Goal: Transaction & Acquisition: Purchase product/service

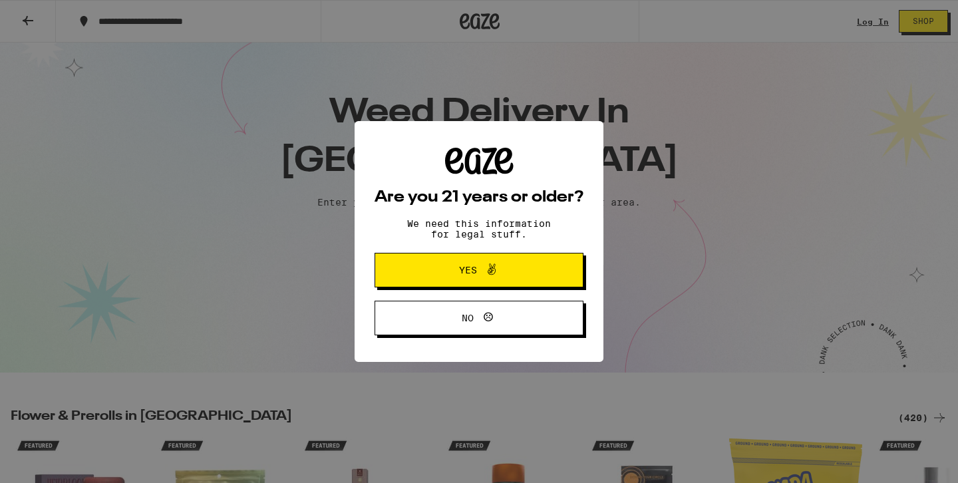
click at [438, 275] on span "Yes" at bounding box center [478, 269] width 101 height 17
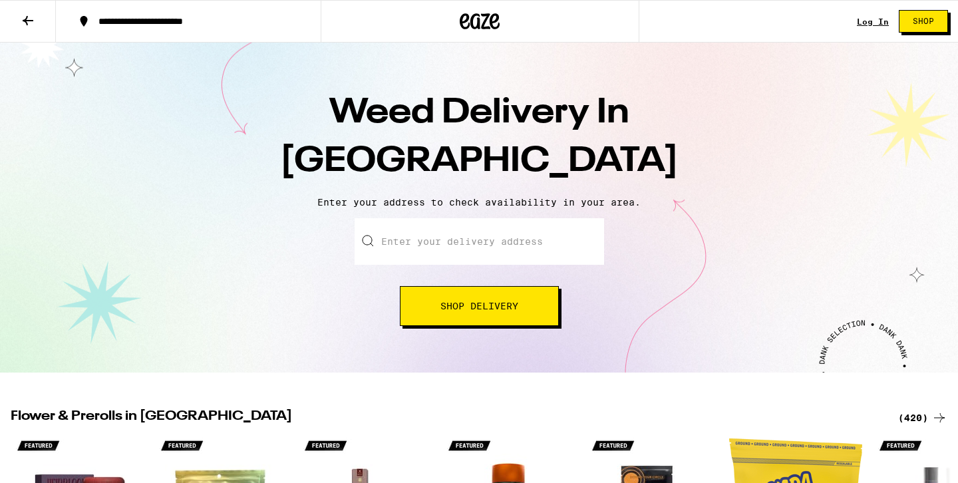
click at [223, 17] on div "**********" at bounding box center [196, 21] width 209 height 9
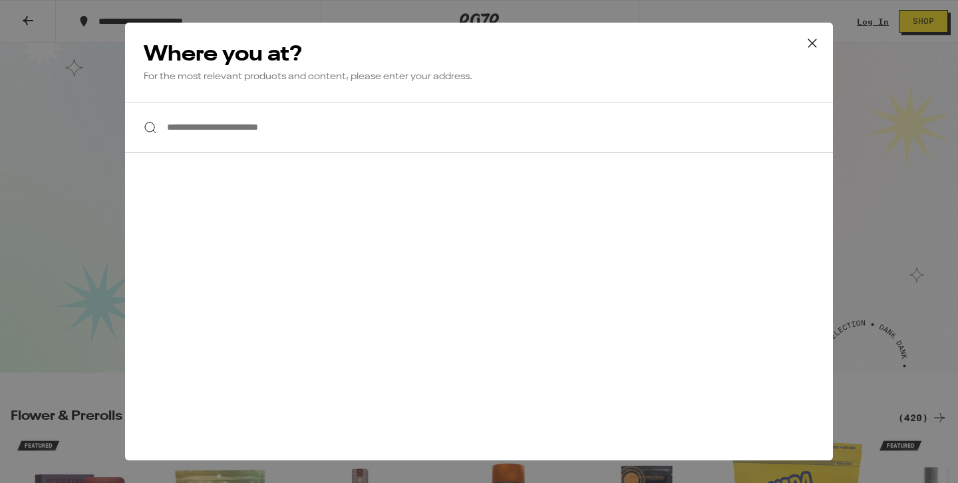
click at [250, 131] on input "**********" at bounding box center [479, 127] width 708 height 51
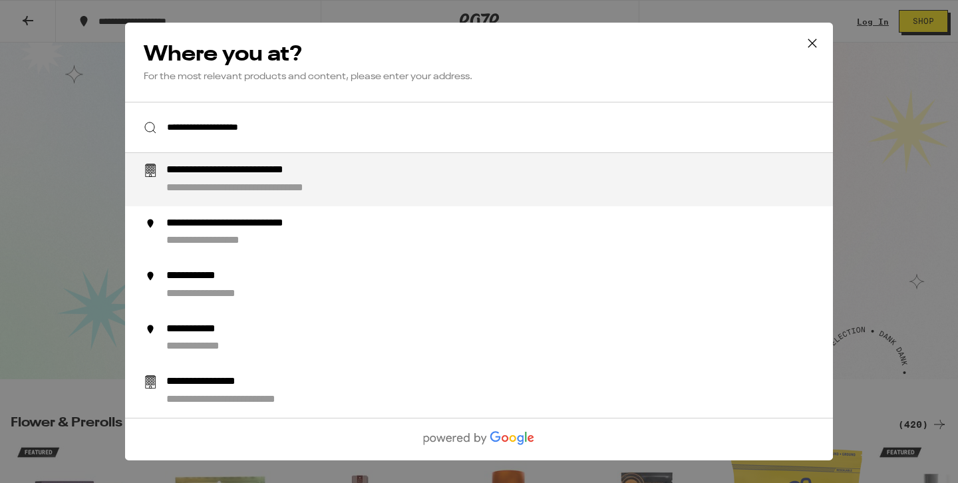
type input "**********"
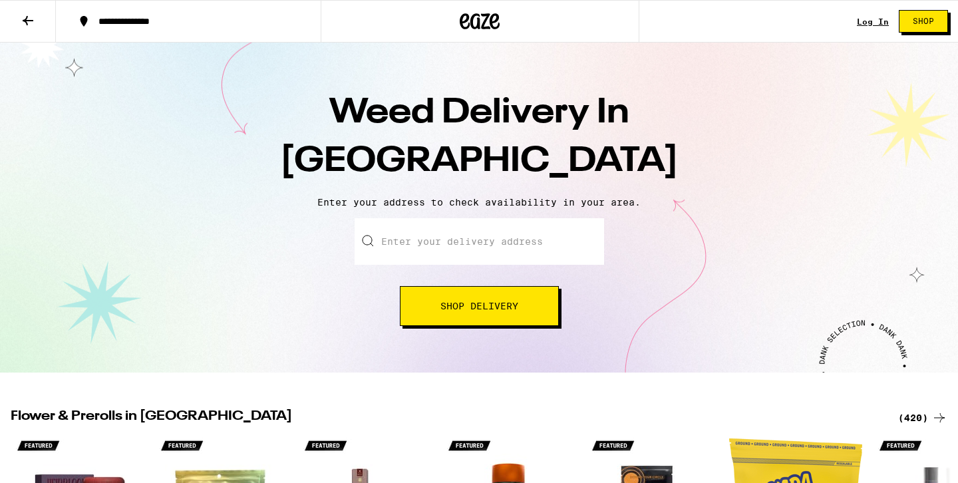
click at [211, 15] on button "**********" at bounding box center [188, 21] width 265 height 40
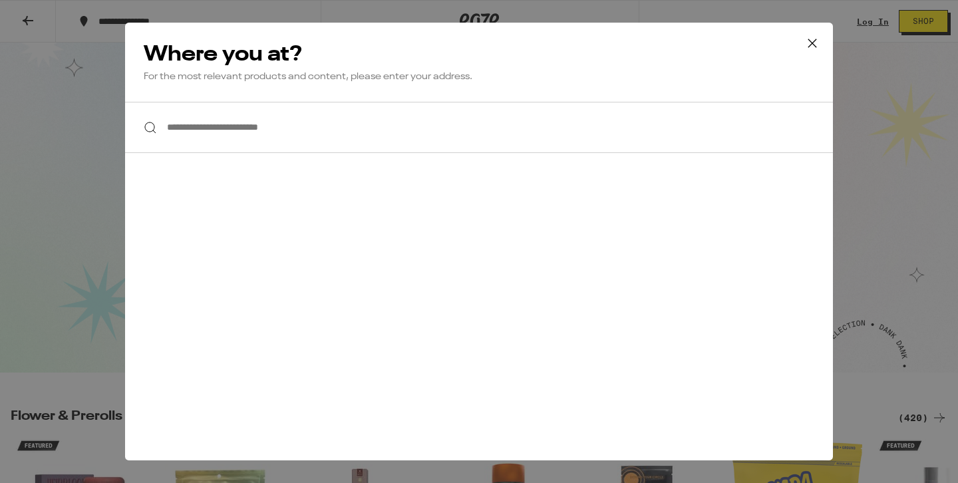
click at [320, 122] on input "**********" at bounding box center [479, 127] width 708 height 51
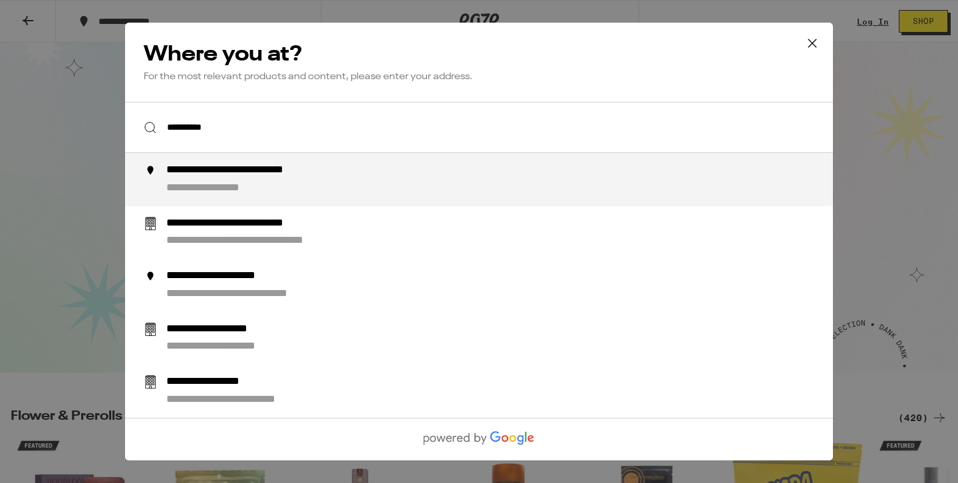
click at [297, 177] on div "**********" at bounding box center [266, 171] width 200 height 14
type input "**********"
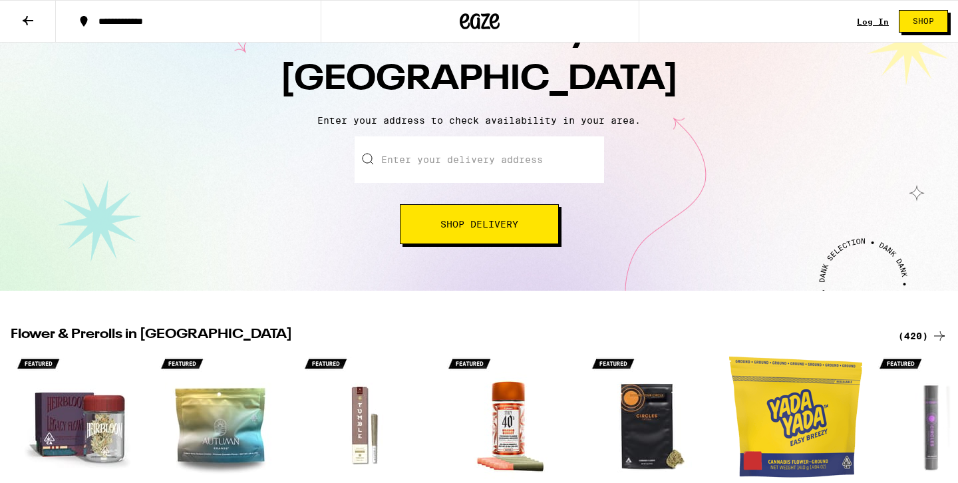
scroll to position [103, 0]
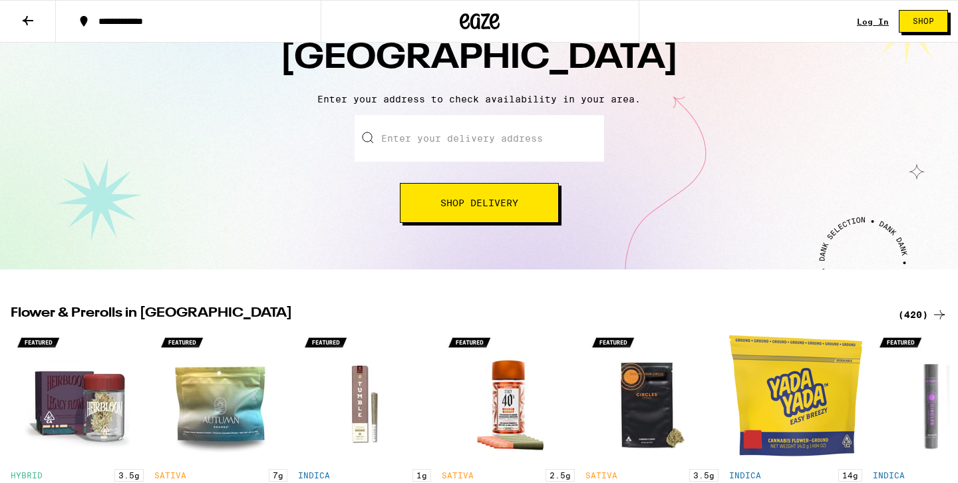
click at [487, 211] on button "Shop Delivery" at bounding box center [479, 203] width 159 height 40
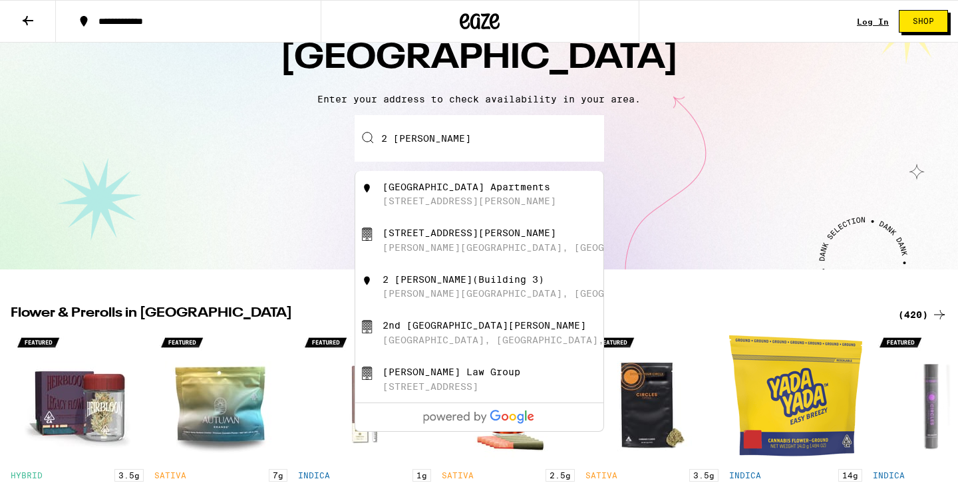
click at [297, 233] on div "Weed Delivery In [GEOGRAPHIC_DATA] Enter your address to check availability in …" at bounding box center [479, 104] width 958 height 330
click at [446, 146] on input "2 [PERSON_NAME]" at bounding box center [478, 138] width 249 height 47
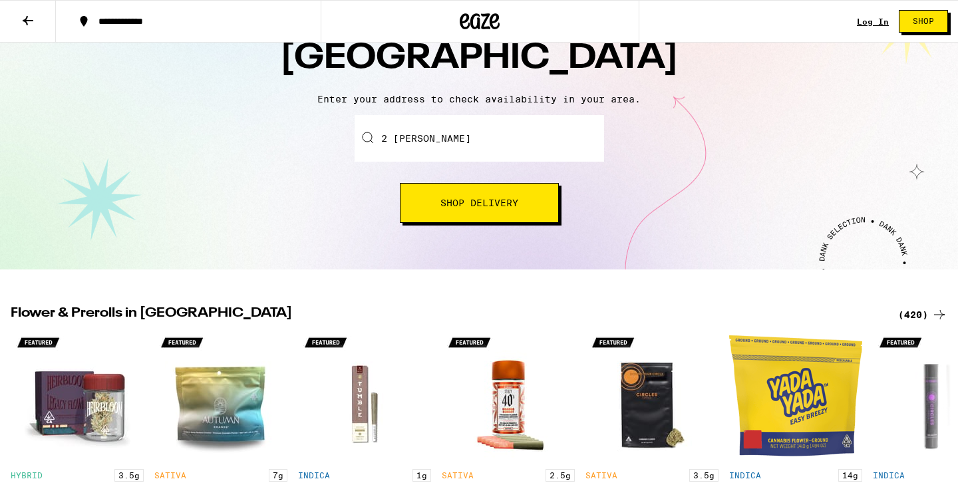
click at [612, 184] on div "Enter your delivery address 2 [PERSON_NAME] Shop Delivery" at bounding box center [478, 169] width 931 height 108
click at [495, 151] on input "2 [PERSON_NAME]" at bounding box center [478, 138] width 249 height 47
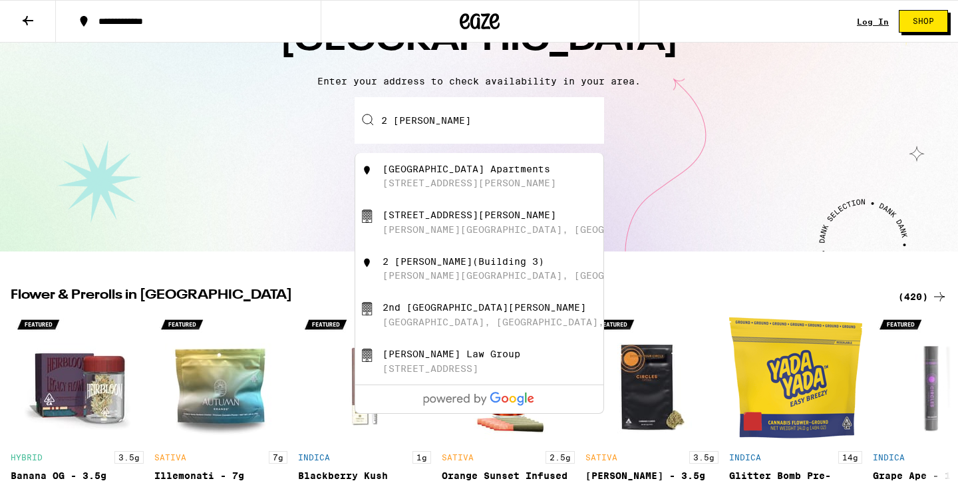
scroll to position [112, 0]
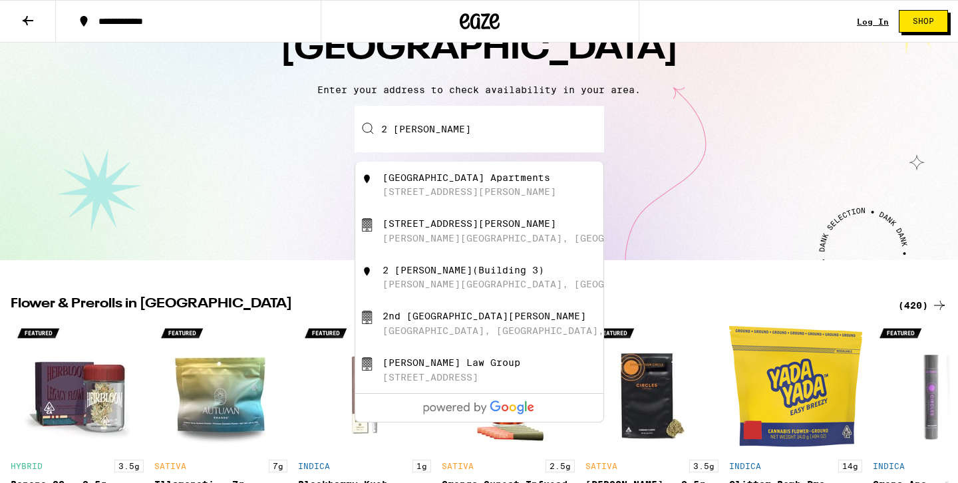
click at [503, 174] on div "[GEOGRAPHIC_DATA] Apartments" at bounding box center [466, 177] width 168 height 11
type input "[GEOGRAPHIC_DATA], [STREET_ADDRESS][PERSON_NAME]"
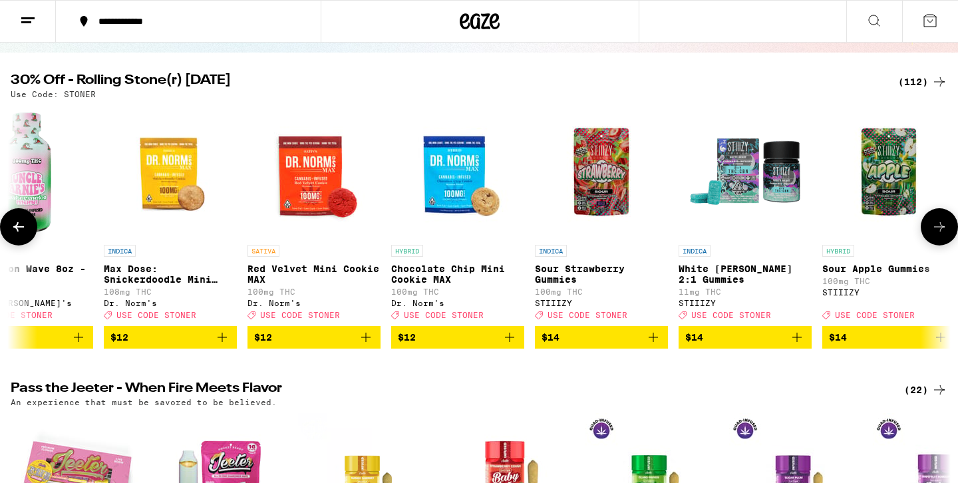
scroll to position [0, 2298]
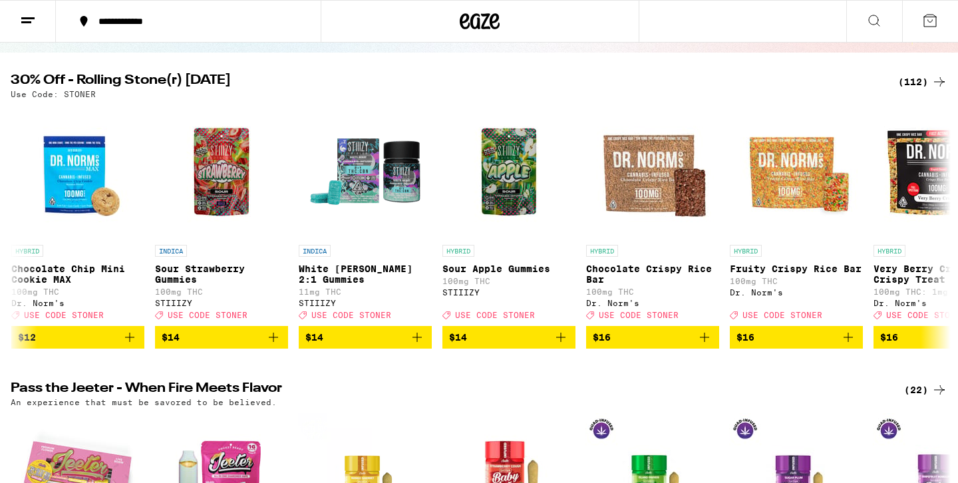
click at [860, 21] on button at bounding box center [874, 22] width 56 height 42
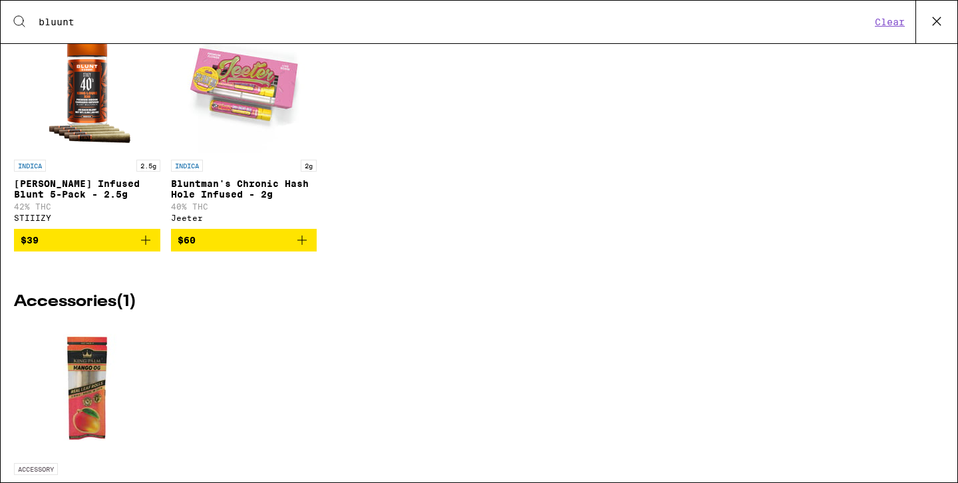
scroll to position [610, 0]
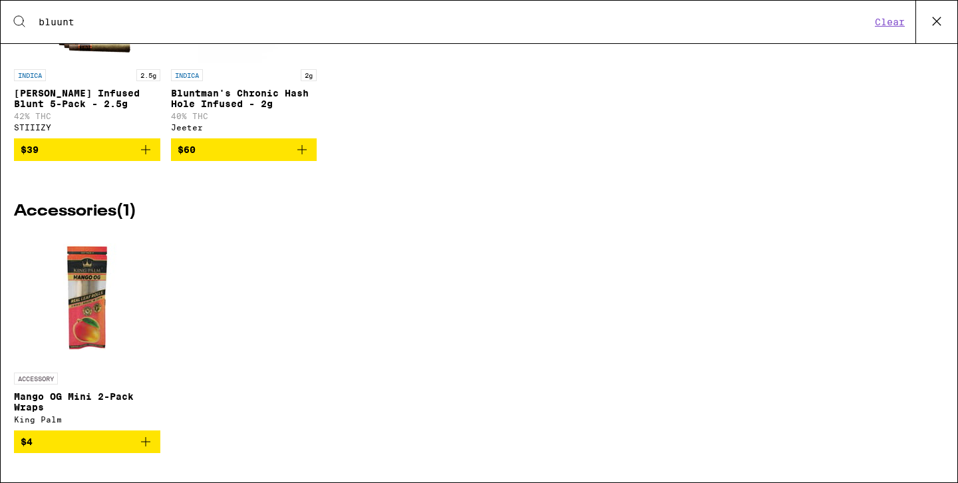
type input "bluunt"
click at [150, 440] on icon "Add to bag" at bounding box center [146, 442] width 16 height 16
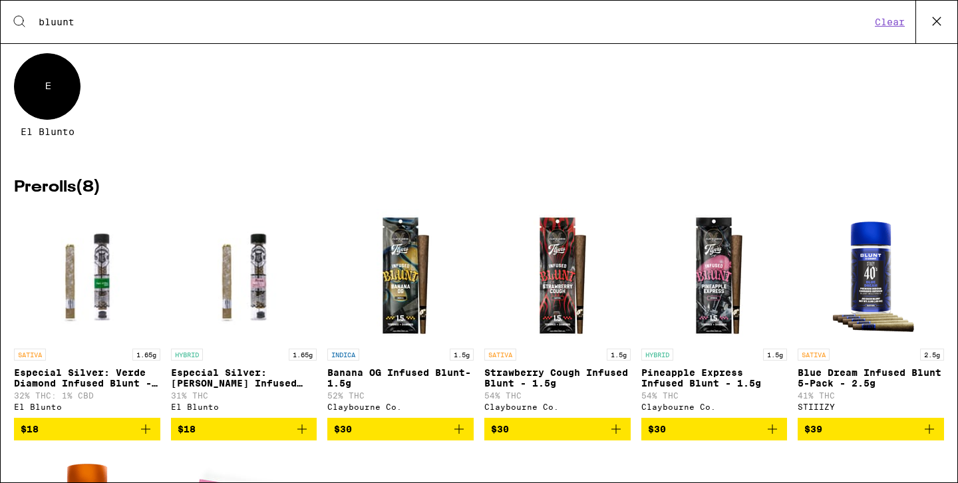
scroll to position [0, 0]
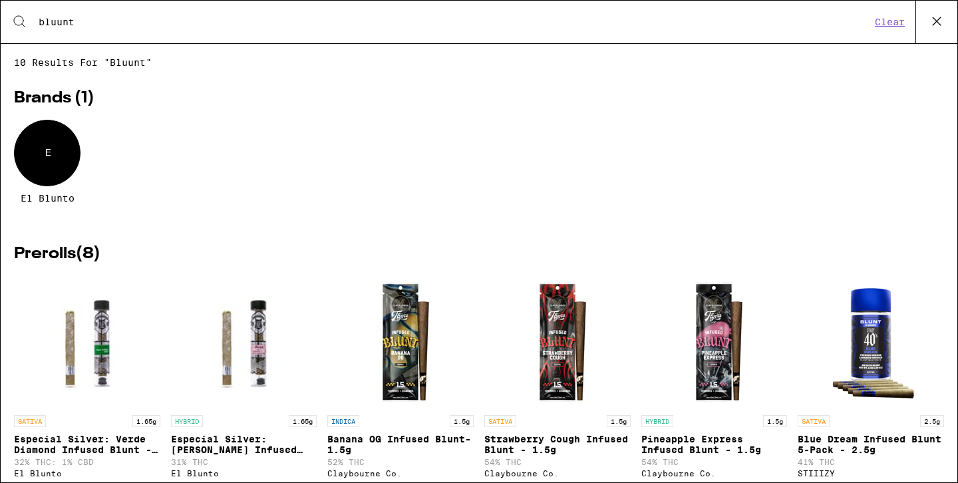
click at [940, 27] on icon at bounding box center [936, 21] width 20 height 20
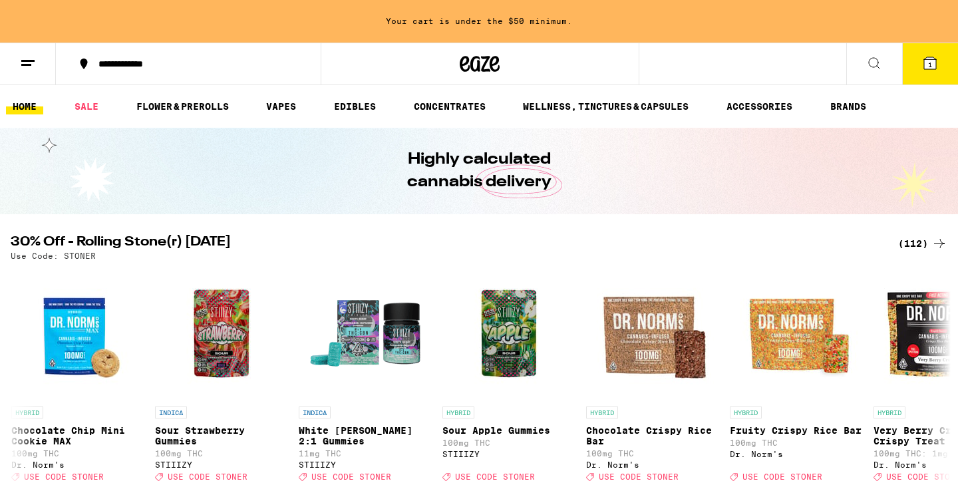
click at [875, 62] on icon at bounding box center [874, 63] width 16 height 16
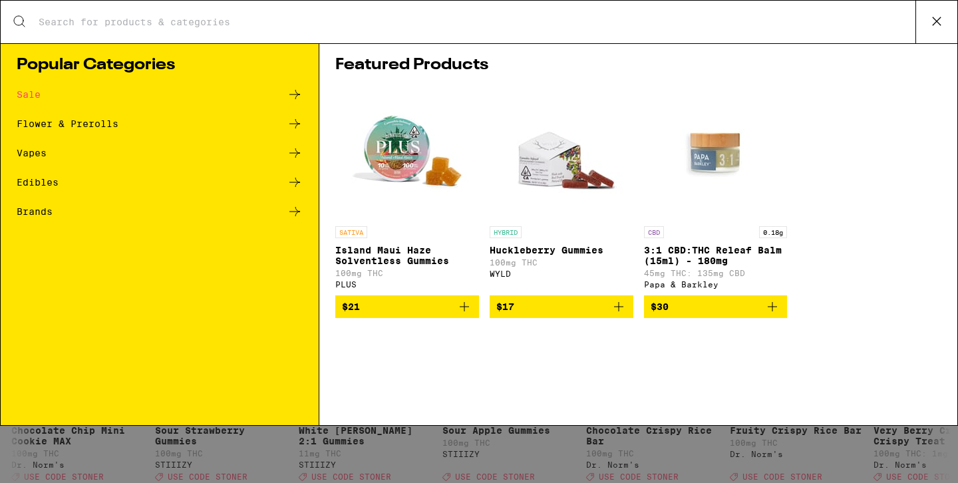
click at [784, 29] on div "Search for Products" at bounding box center [479, 22] width 956 height 43
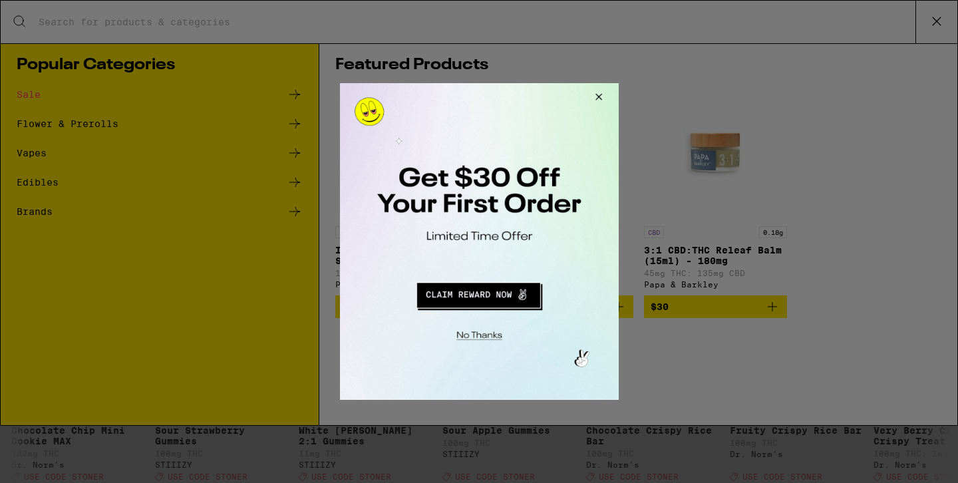
click at [497, 301] on button "Redirect to URL" at bounding box center [477, 293] width 231 height 32
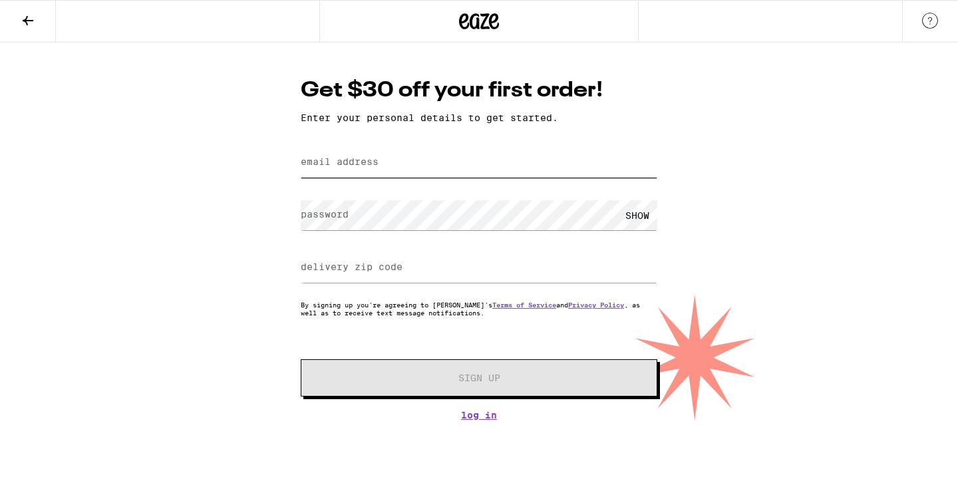
click at [458, 162] on input "email address" at bounding box center [479, 163] width 356 height 30
type input "jforero@mail.einstein.yu.edu"
type input "94107"
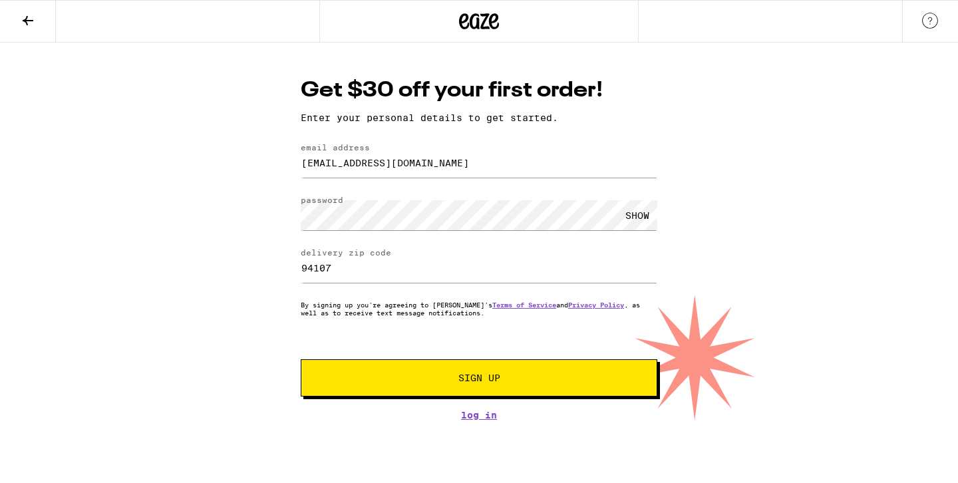
click at [636, 205] on div "SHOW" at bounding box center [637, 215] width 40 height 30
click at [499, 387] on button "Sign Up" at bounding box center [479, 377] width 356 height 37
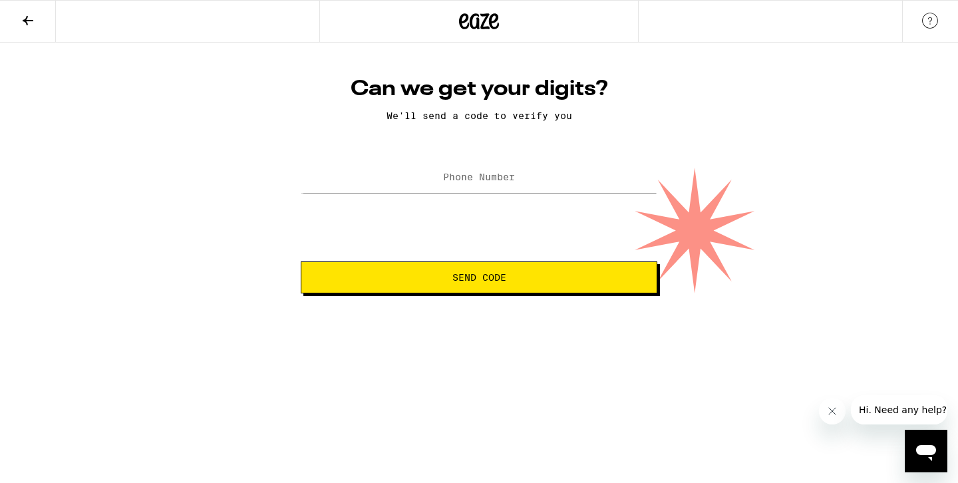
click at [454, 164] on div at bounding box center [479, 177] width 356 height 39
click at [454, 168] on input "Phone Number" at bounding box center [479, 178] width 356 height 30
type input "(609) 350-5813"
click at [473, 275] on span "Send Code" at bounding box center [479, 277] width 54 height 9
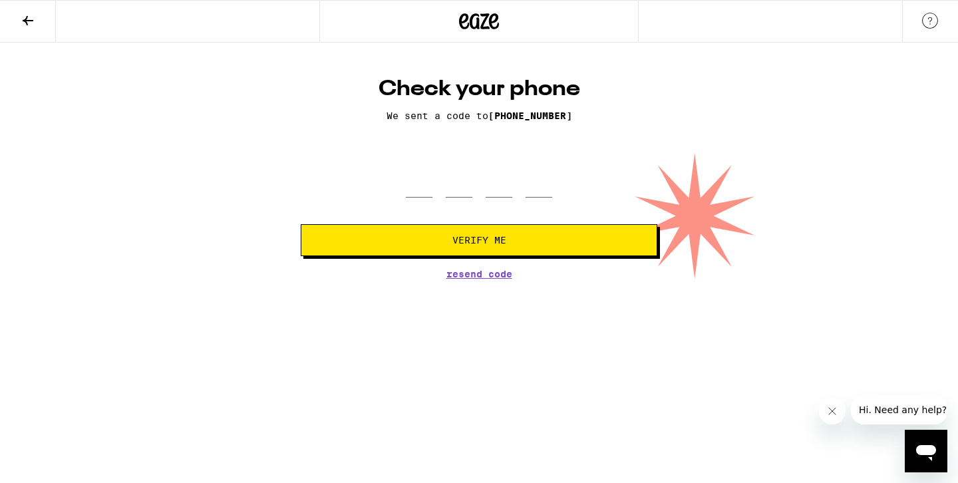
click at [433, 193] on div at bounding box center [479, 177] width 146 height 39
click at [431, 200] on form "Verify Me" at bounding box center [479, 207] width 356 height 98
click at [428, 198] on input "tel" at bounding box center [419, 177] width 27 height 39
type input "9"
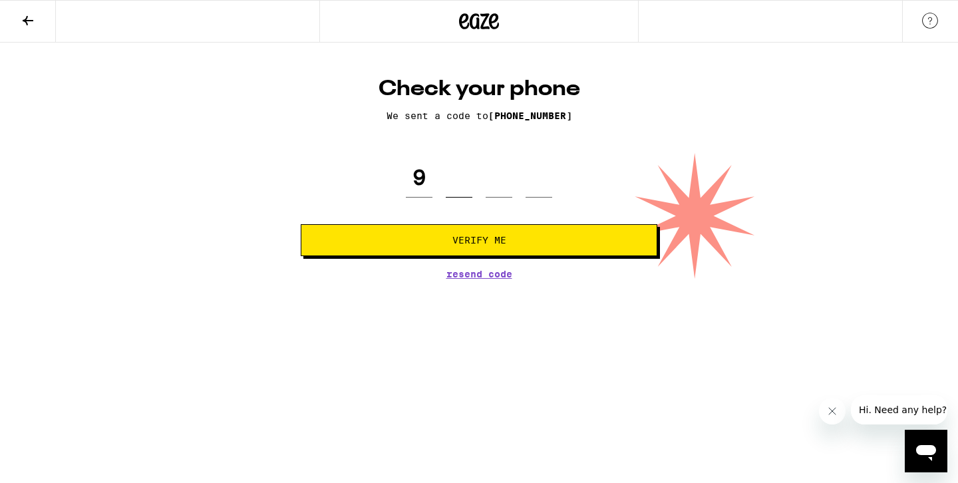
type input "3"
type input "4"
click at [432, 235] on button "Verify Me" at bounding box center [479, 240] width 356 height 32
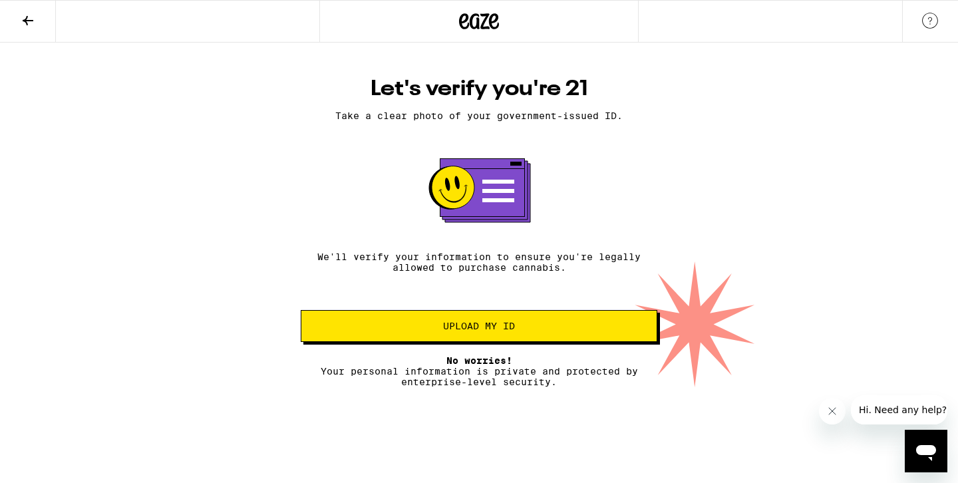
click at [439, 323] on button "Upload my ID" at bounding box center [479, 326] width 356 height 32
